Goal: Navigation & Orientation: Find specific page/section

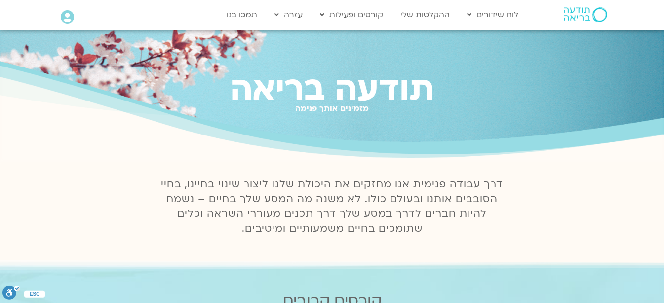
click at [65, 14] on icon at bounding box center [67, 17] width 13 height 14
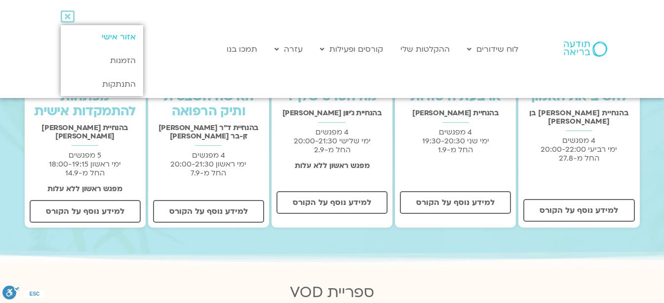
scroll to position [1367, 0]
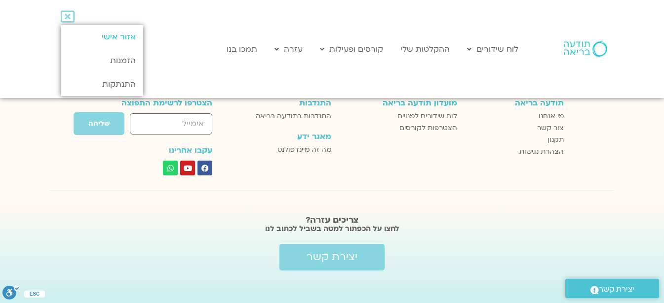
click at [89, 35] on link "אזור אישי" at bounding box center [102, 37] width 82 height 24
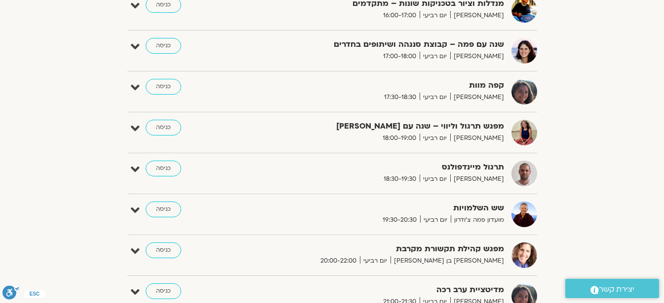
scroll to position [651, 0]
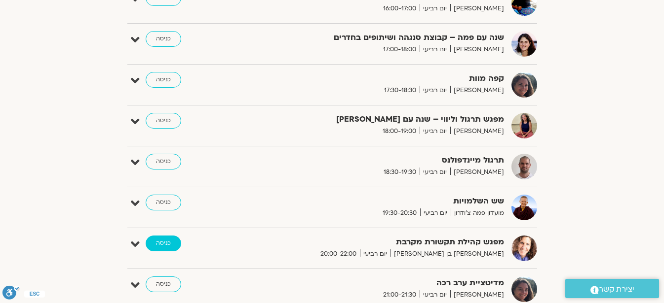
click at [166, 240] on link "כניסה" at bounding box center [164, 244] width 36 height 16
